Goal: Task Accomplishment & Management: Complete application form

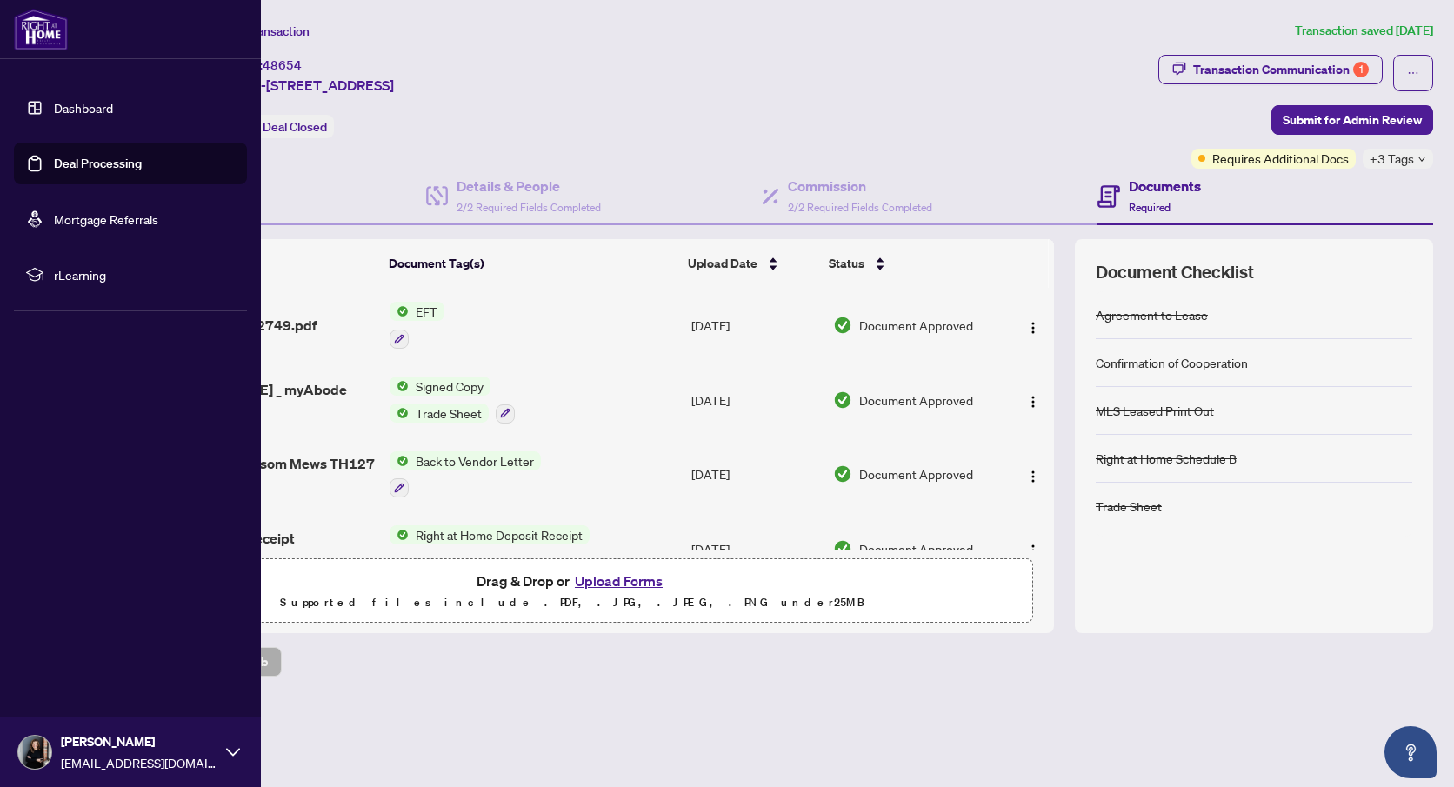
click at [106, 158] on link "Deal Processing" at bounding box center [98, 164] width 88 height 16
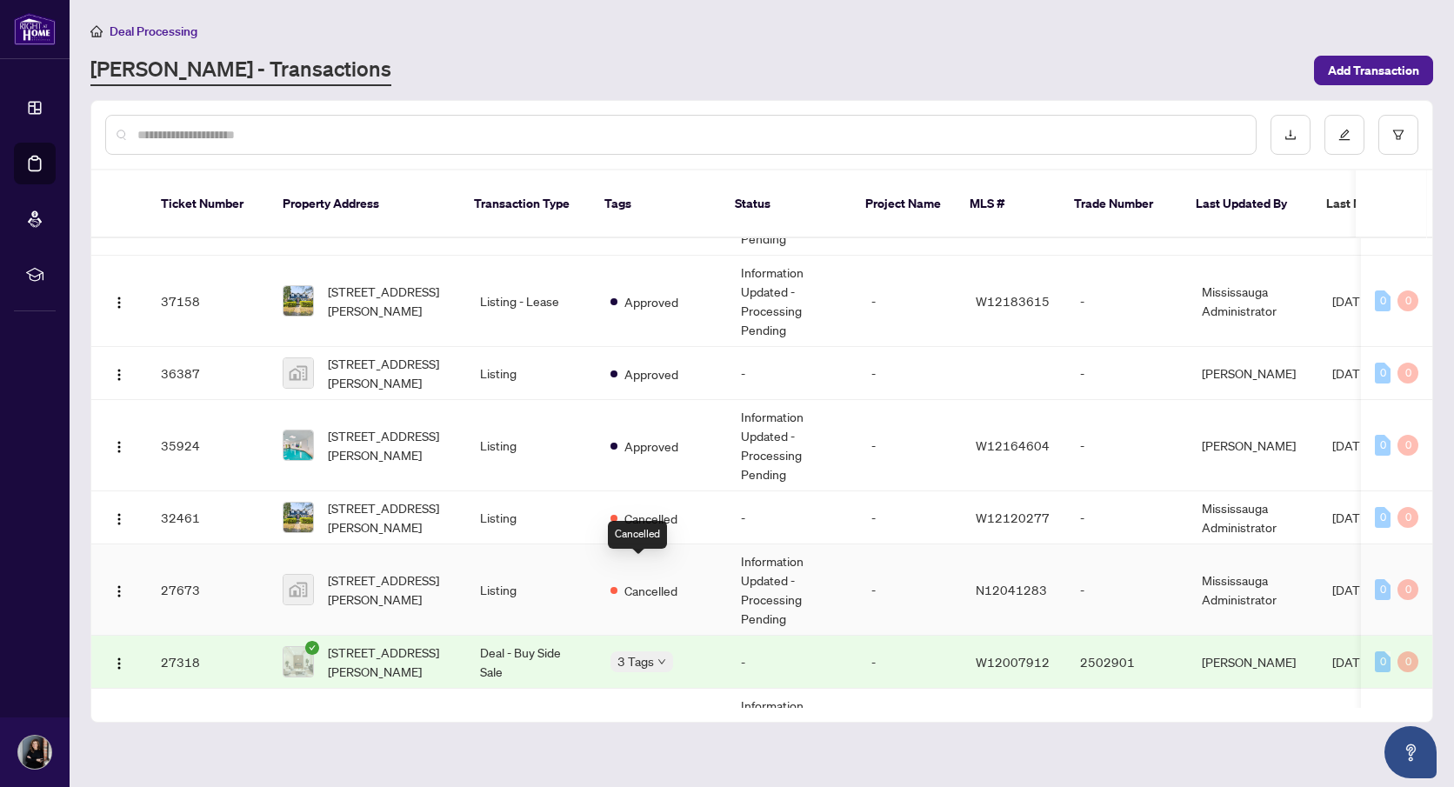
click at [665, 581] on span "Cancelled" at bounding box center [650, 590] width 53 height 19
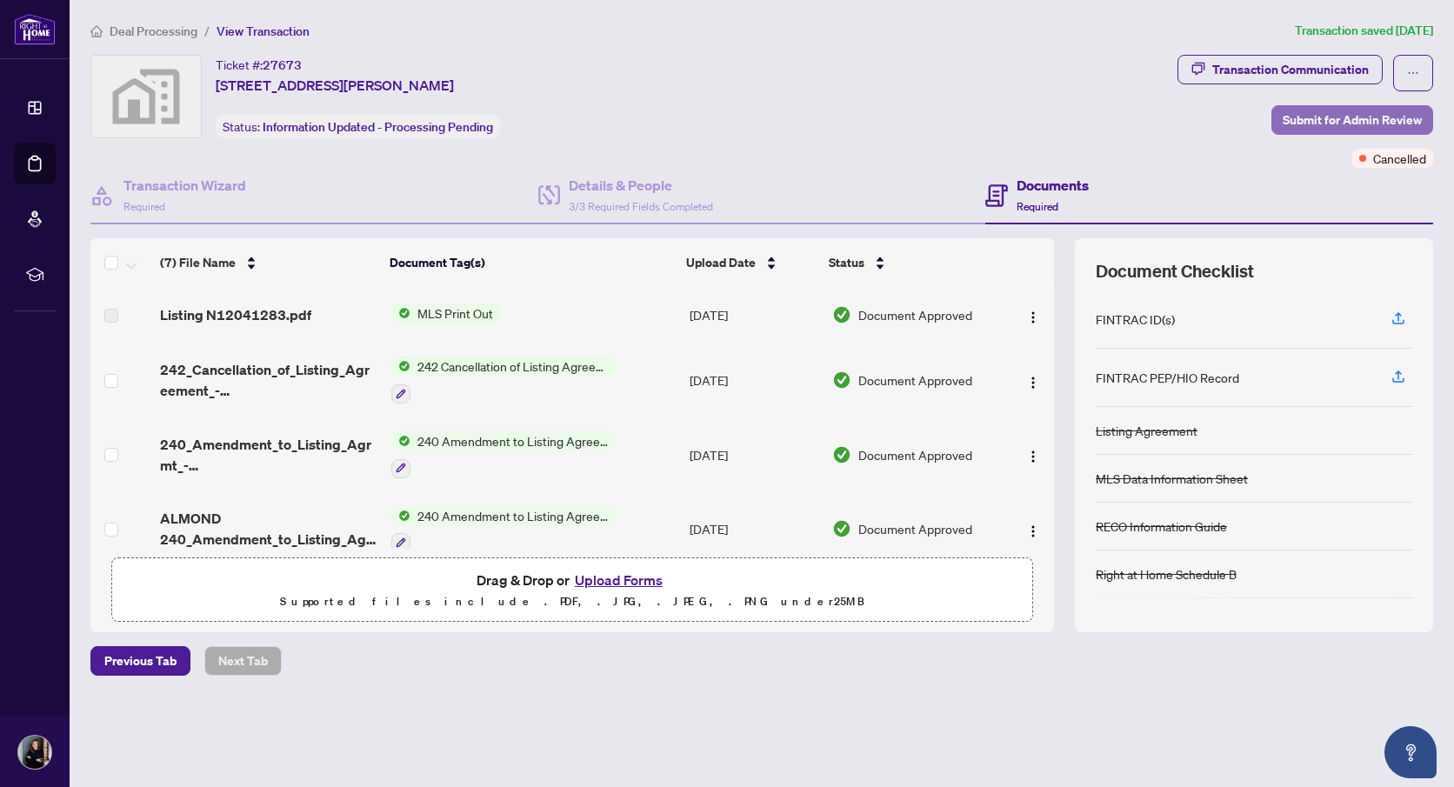
click at [1335, 114] on span "Submit for Admin Review" at bounding box center [1352, 120] width 139 height 28
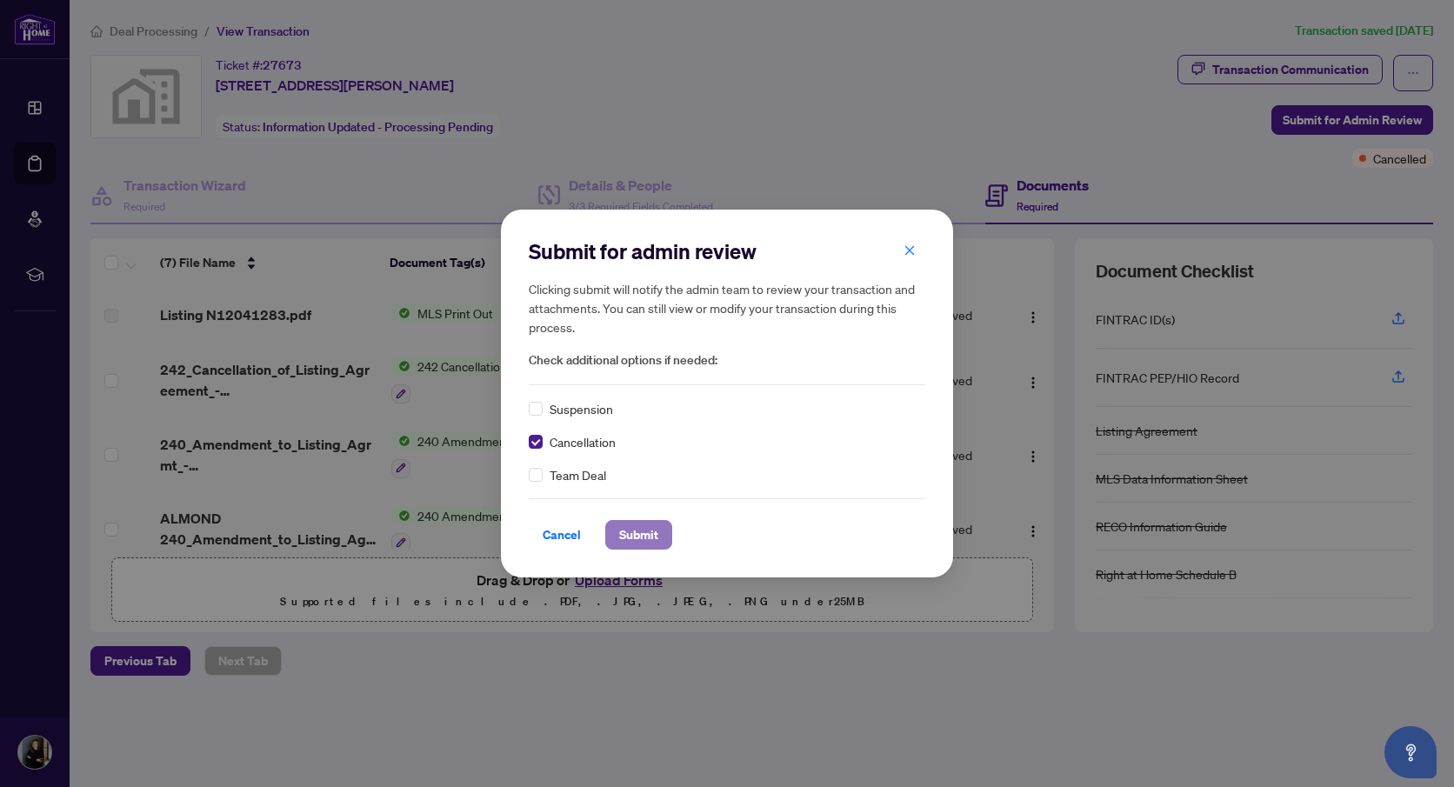
click at [631, 535] on span "Submit" at bounding box center [638, 535] width 39 height 28
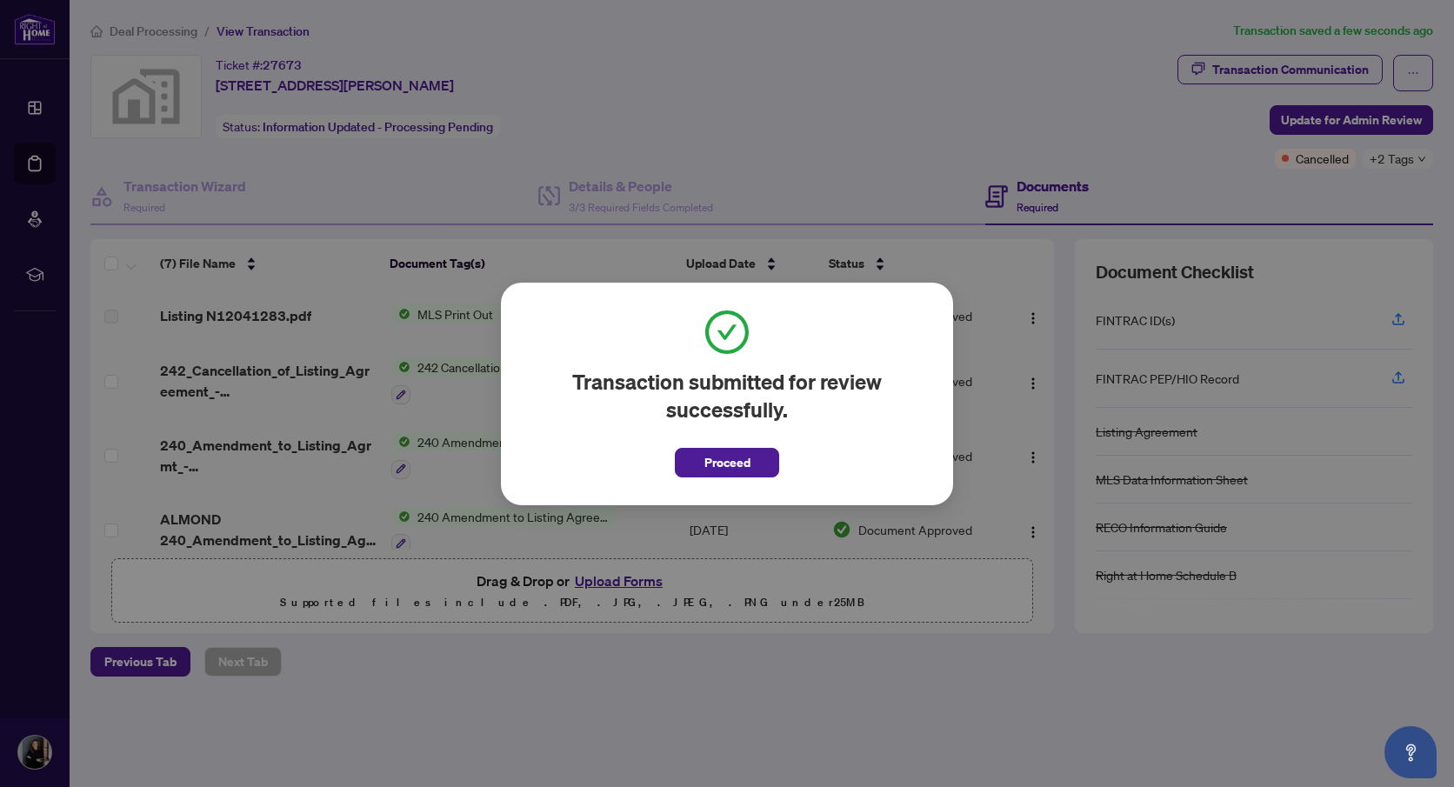
click at [763, 459] on button "Proceed" at bounding box center [727, 463] width 104 height 30
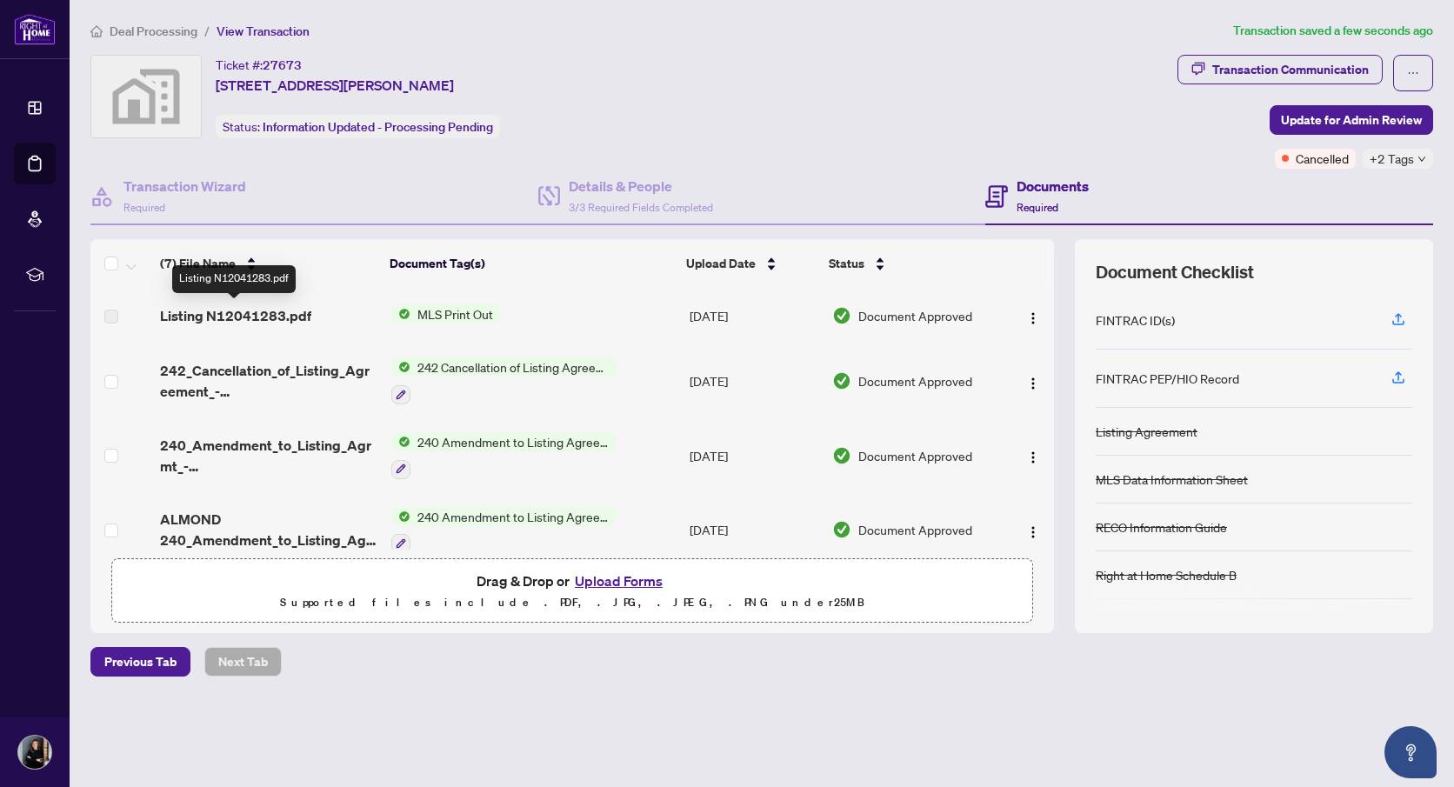
click at [249, 312] on span "Listing N12041283.pdf" at bounding box center [235, 315] width 151 height 21
click at [457, 308] on span "MLS Print Out" at bounding box center [455, 313] width 90 height 19
click at [272, 315] on span "Listing N12041283.pdf" at bounding box center [235, 315] width 151 height 21
click at [220, 316] on span "Listing N12041283.pdf" at bounding box center [235, 315] width 151 height 21
drag, startPoint x: 220, startPoint y: 316, endPoint x: 204, endPoint y: 290, distance: 29.7
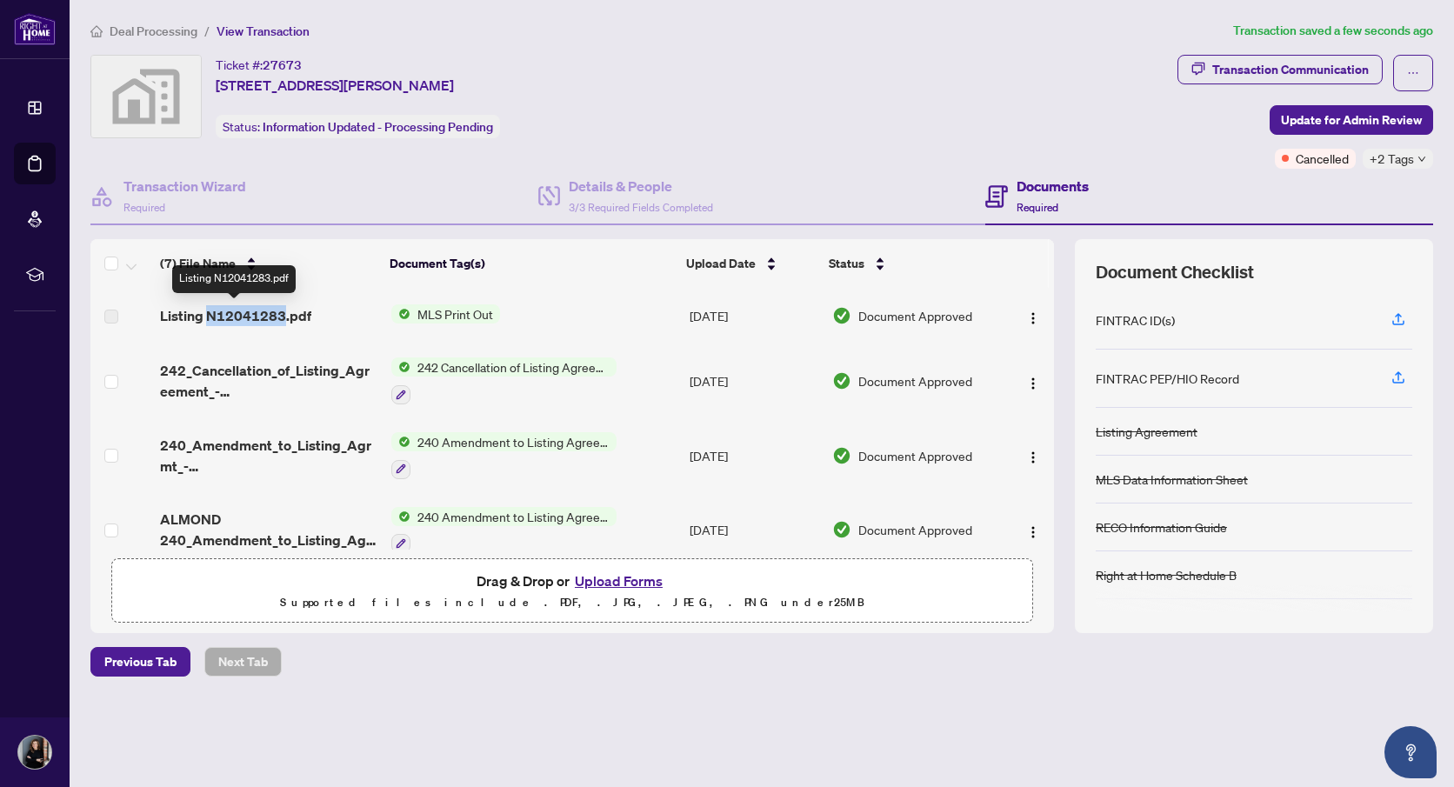
click at [217, 313] on span "Listing N12041283.pdf" at bounding box center [235, 315] width 151 height 21
click at [204, 290] on div "Listing N12041283.pdf" at bounding box center [233, 279] width 123 height 28
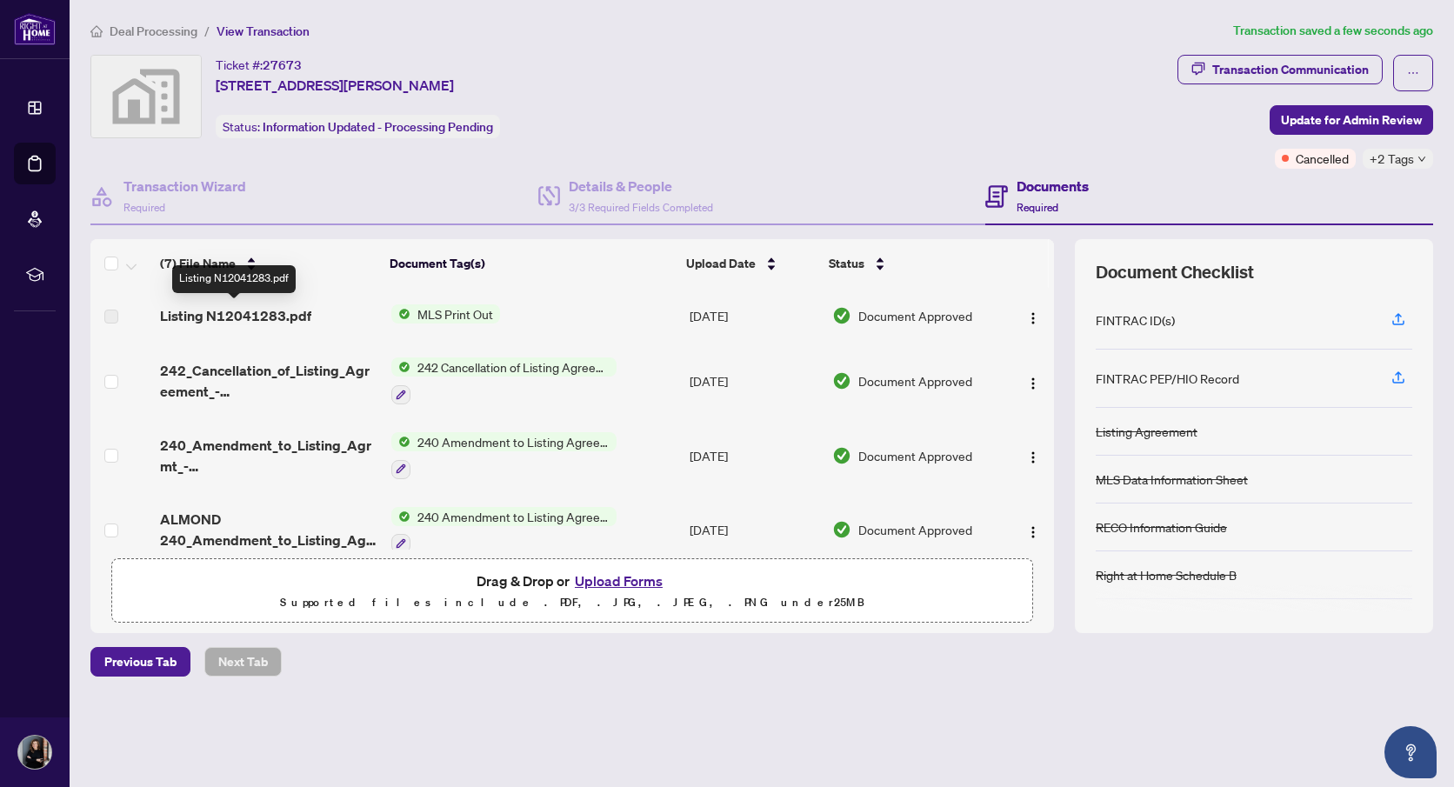
click at [194, 311] on span "Listing N12041283.pdf" at bounding box center [235, 315] width 151 height 21
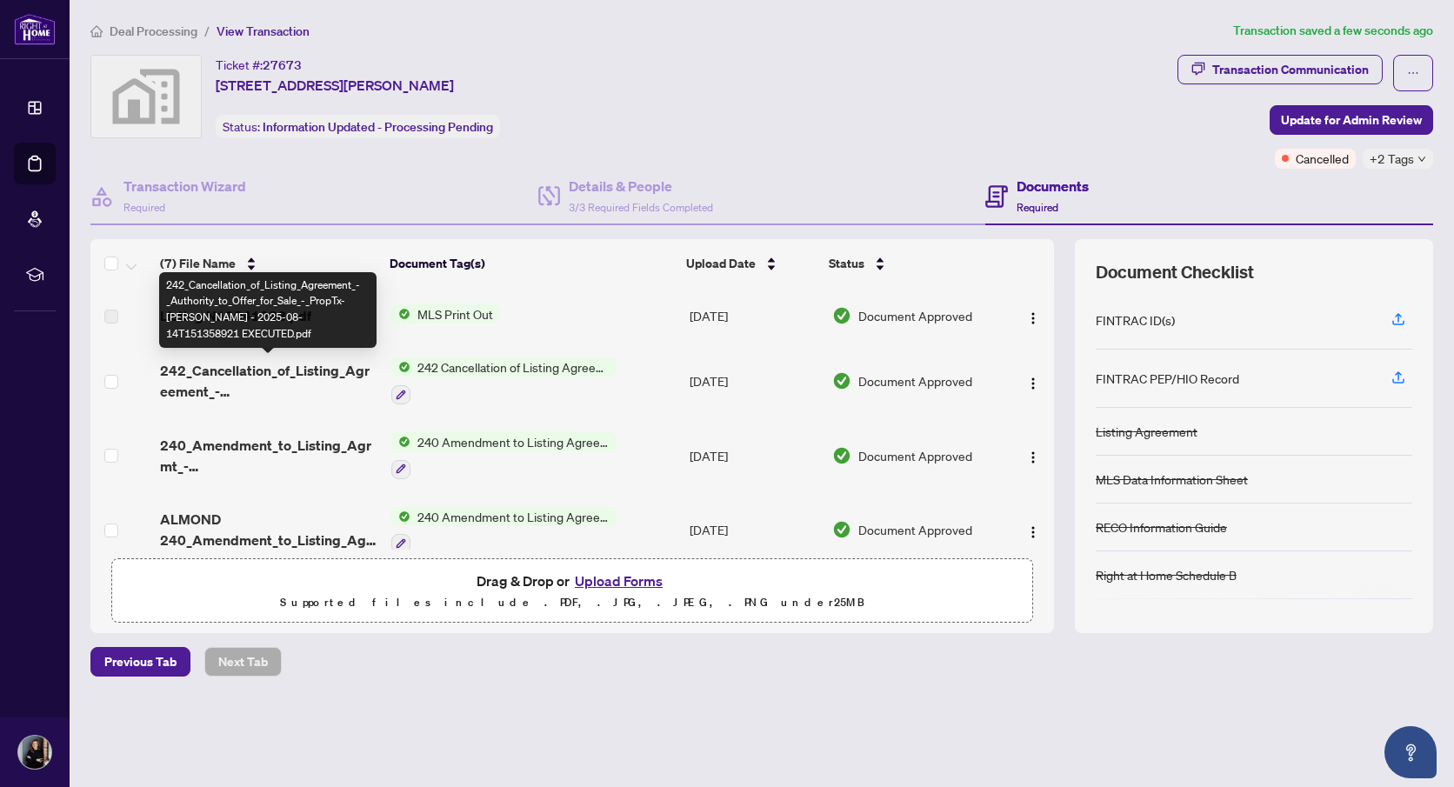
click at [251, 370] on span "242_Cancellation_of_Listing_Agreement_-_Authority_to_Offer_for_Sale_-_PropTx-[P…" at bounding box center [268, 381] width 217 height 42
